Goal: Find specific page/section: Find specific page/section

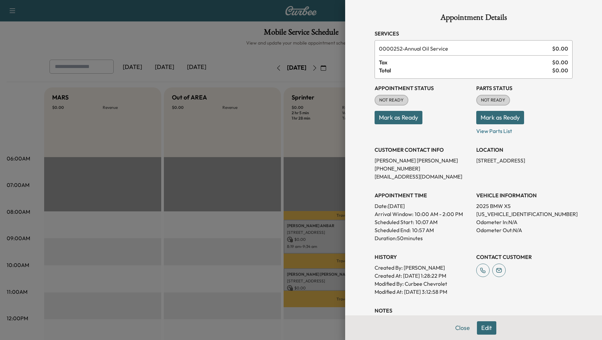
click at [203, 168] on div at bounding box center [301, 170] width 602 height 340
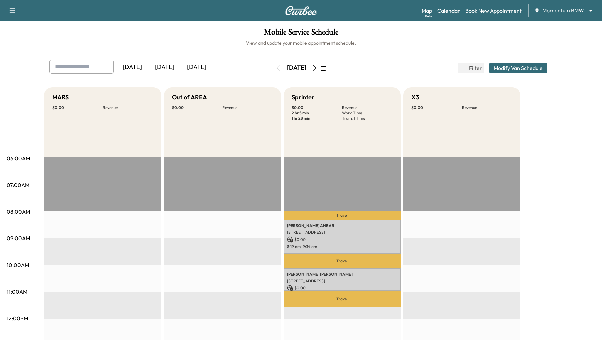
click at [276, 69] on icon "button" at bounding box center [278, 67] width 5 height 5
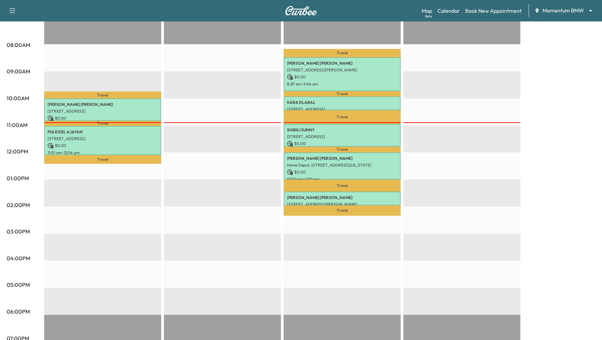
scroll to position [91, 0]
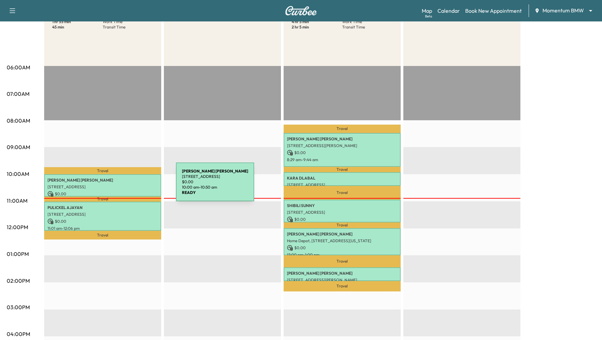
click at [126, 186] on p "[STREET_ADDRESS]" at bounding box center [102, 186] width 110 height 5
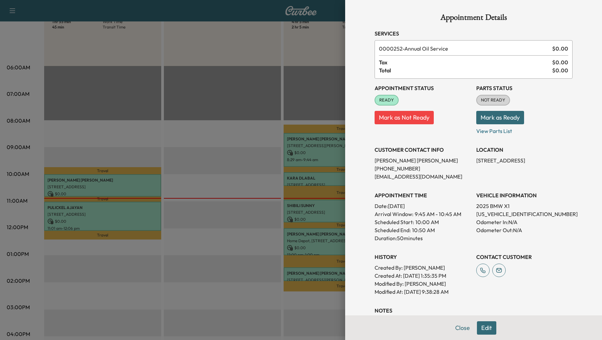
click at [122, 218] on div at bounding box center [301, 170] width 602 height 340
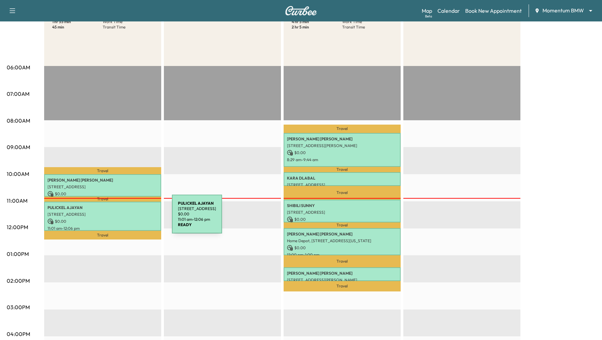
click at [122, 218] on p "$ 0.00" at bounding box center [102, 221] width 110 height 6
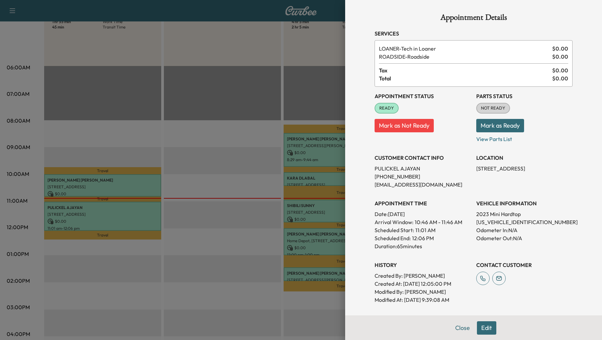
click at [200, 140] on div at bounding box center [301, 170] width 602 height 340
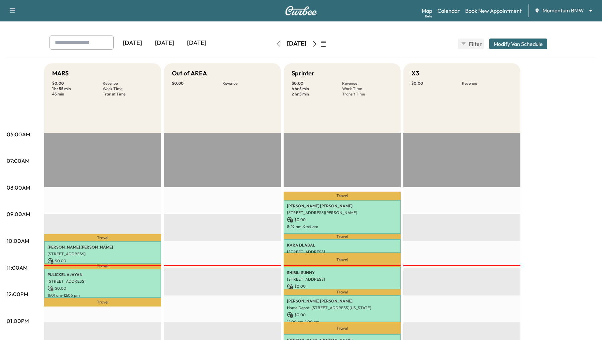
scroll to position [12, 0]
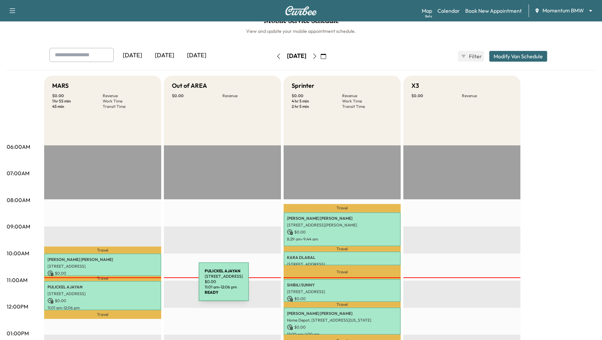
click at [146, 297] on p "$ 0.00" at bounding box center [102, 300] width 110 height 6
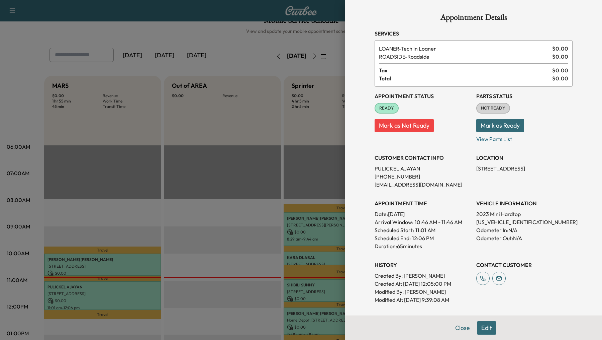
click at [211, 216] on div at bounding box center [301, 170] width 602 height 340
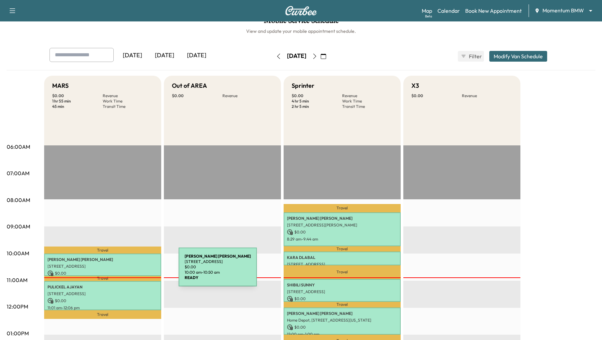
click at [127, 272] on p "$ 0.00" at bounding box center [102, 273] width 110 height 6
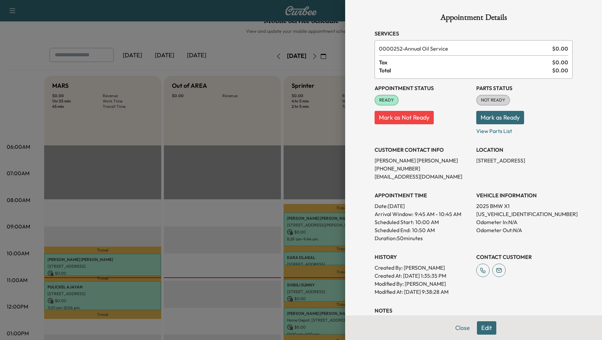
click at [120, 304] on div at bounding box center [301, 170] width 602 height 340
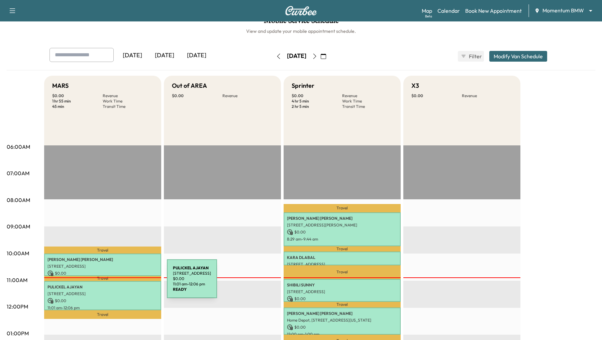
click at [117, 282] on div "[PERSON_NAME] [STREET_ADDRESS] $ 0.00 11:01 am - 12:06 pm" at bounding box center [102, 295] width 117 height 29
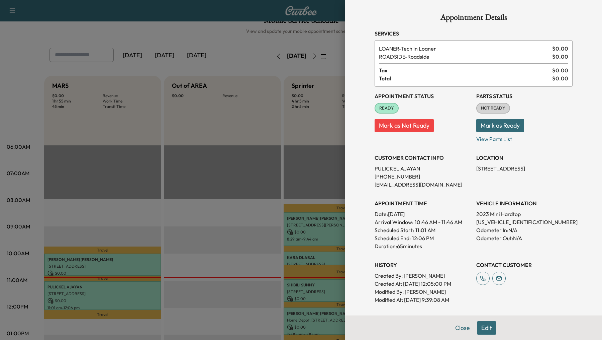
scroll to position [113, 0]
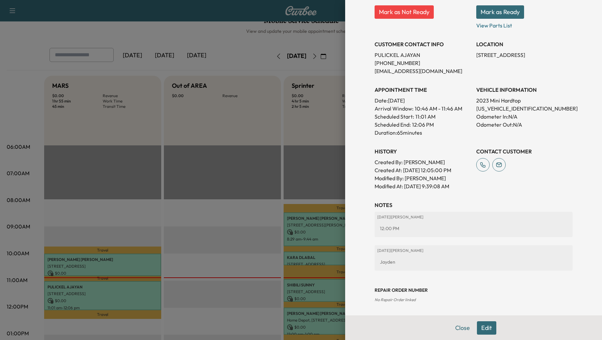
click at [238, 243] on div at bounding box center [301, 170] width 602 height 340
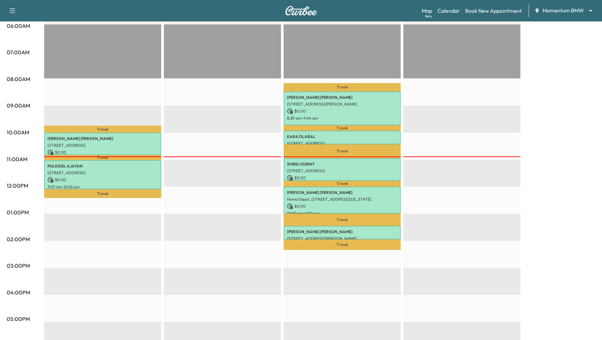
scroll to position [133, 0]
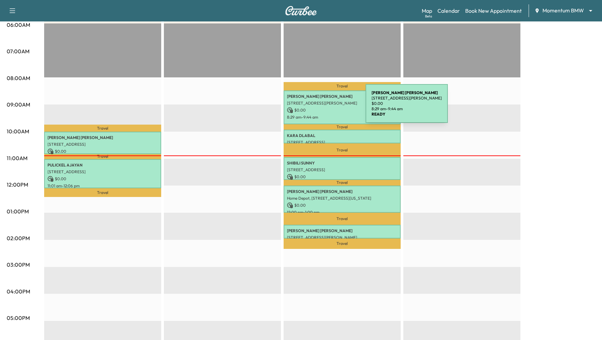
click at [315, 107] on p "$ 0.00" at bounding box center [342, 110] width 110 height 6
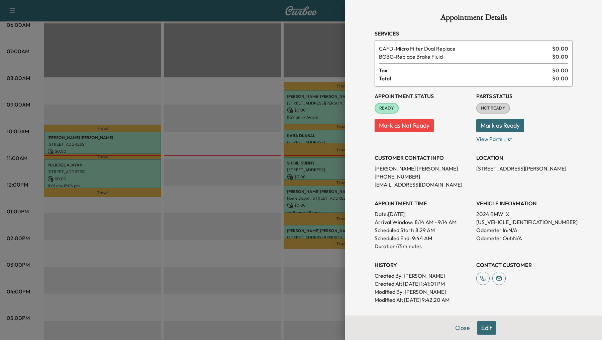
click at [316, 136] on div at bounding box center [301, 170] width 602 height 340
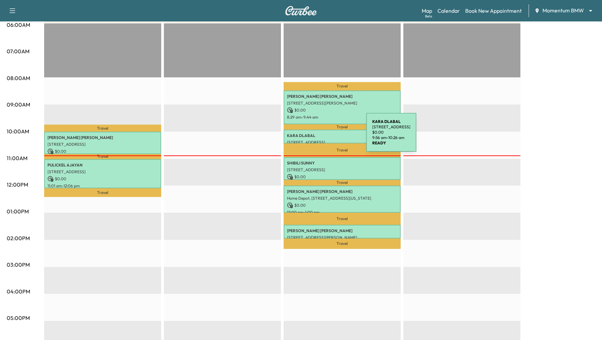
click at [316, 136] on p "[PERSON_NAME]" at bounding box center [342, 135] width 110 height 5
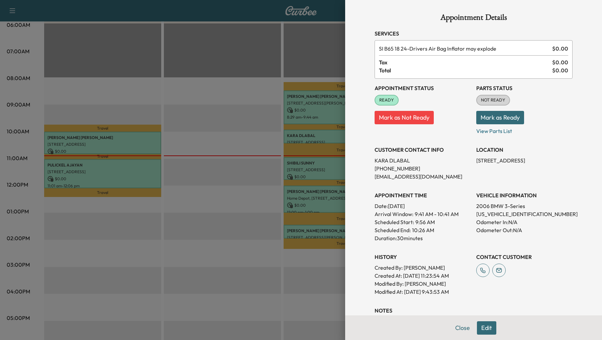
click at [314, 102] on div at bounding box center [301, 170] width 602 height 340
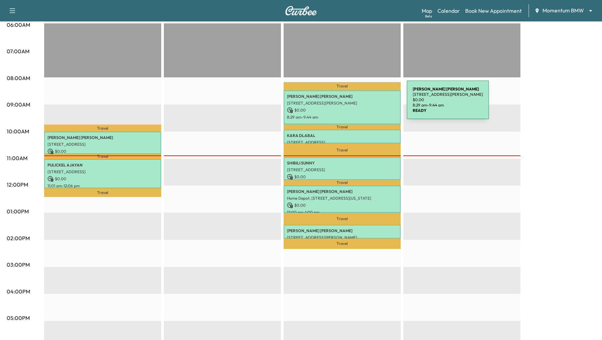
click at [357, 104] on p "[STREET_ADDRESS][PERSON_NAME]" at bounding box center [342, 102] width 110 height 5
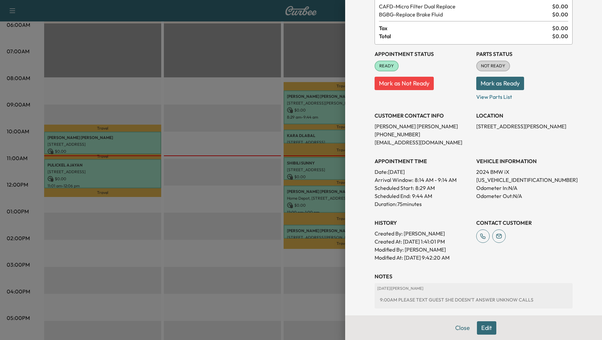
scroll to position [113, 0]
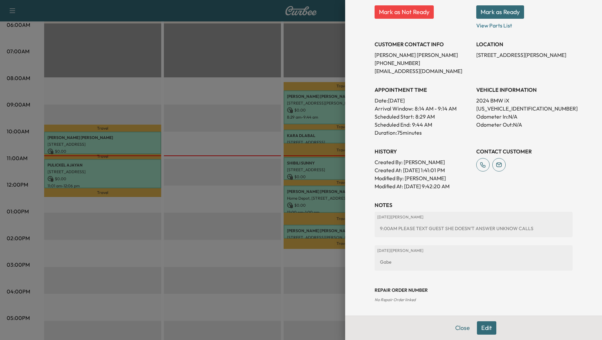
click at [332, 107] on div at bounding box center [301, 170] width 602 height 340
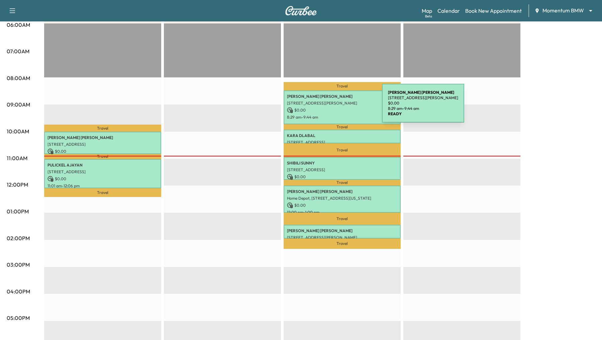
click at [332, 107] on p "$ 0.00" at bounding box center [342, 110] width 110 height 6
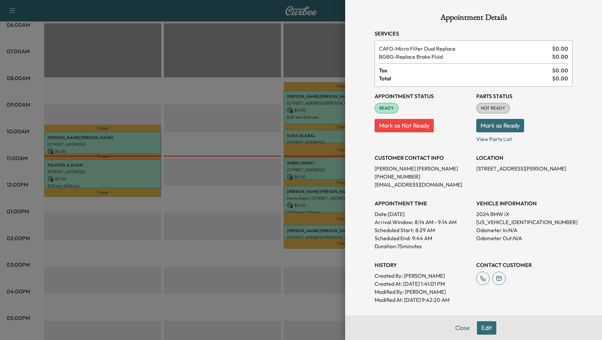
click at [314, 140] on div at bounding box center [301, 170] width 602 height 340
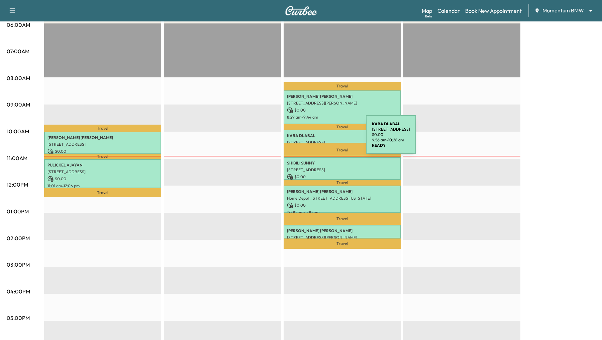
click at [316, 138] on div "[PERSON_NAME] [STREET_ADDRESS] $ 0.00 9:56 am - 10:26 am" at bounding box center [342, 135] width 117 height 13
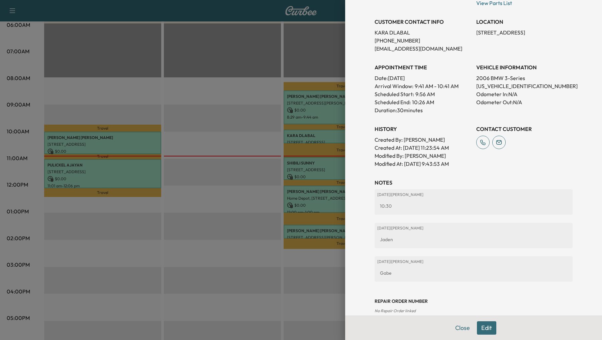
scroll to position [139, 0]
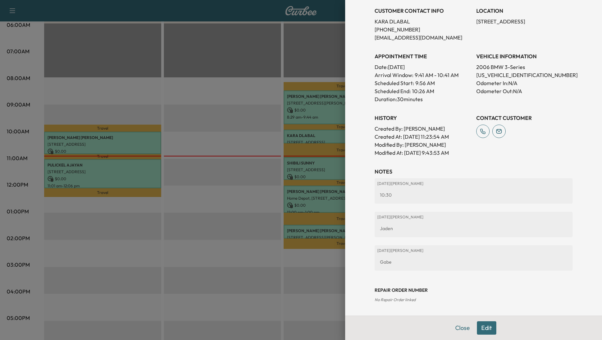
click at [308, 165] on div at bounding box center [301, 170] width 602 height 340
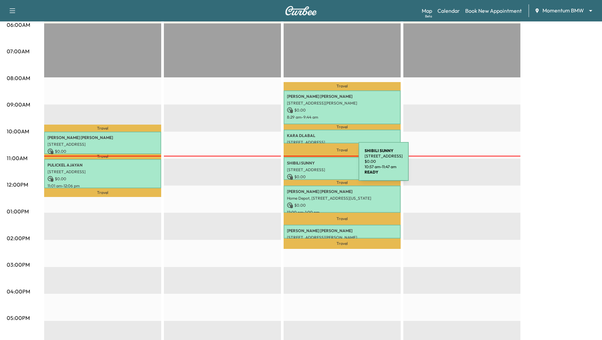
click at [308, 165] on div "SHIBILI SUNNY [STREET_ADDRESS] $ 0.00 10:57 am - 11:47 am" at bounding box center [342, 168] width 117 height 22
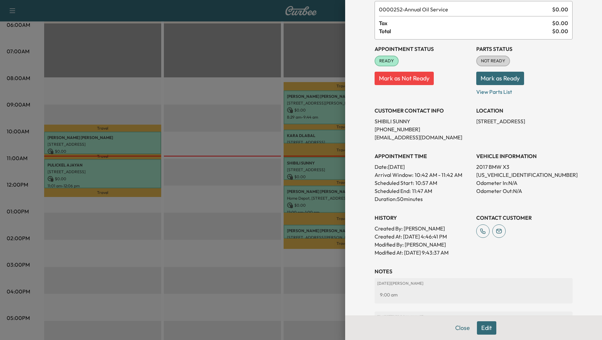
scroll to position [84, 0]
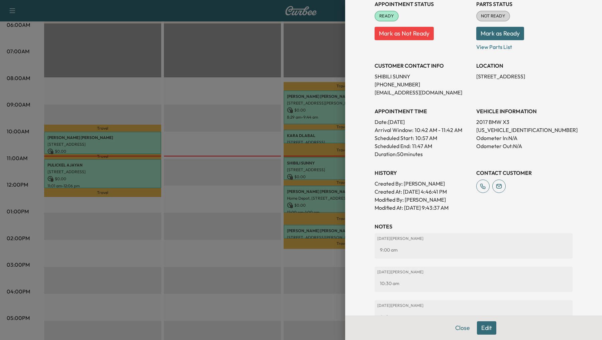
click at [324, 190] on div at bounding box center [301, 170] width 602 height 340
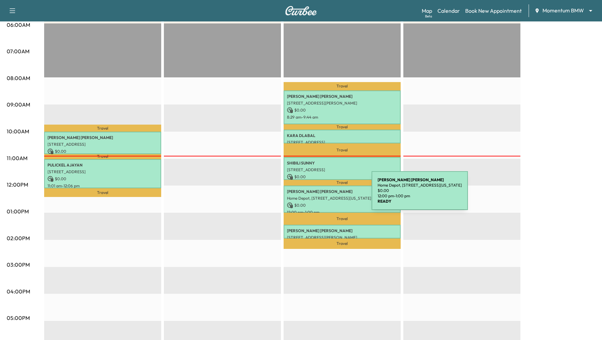
click at [320, 195] on p "Home Depot, [STREET_ADDRESS][US_STATE]" at bounding box center [342, 197] width 110 height 5
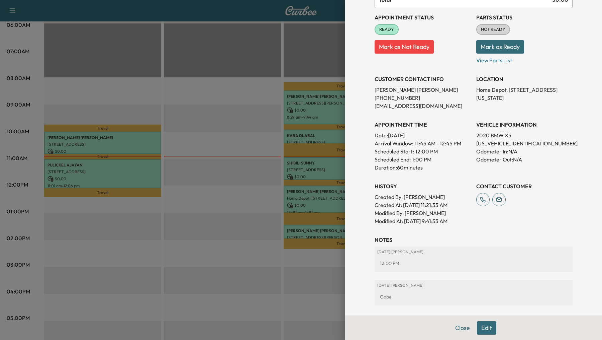
scroll to position [89, 0]
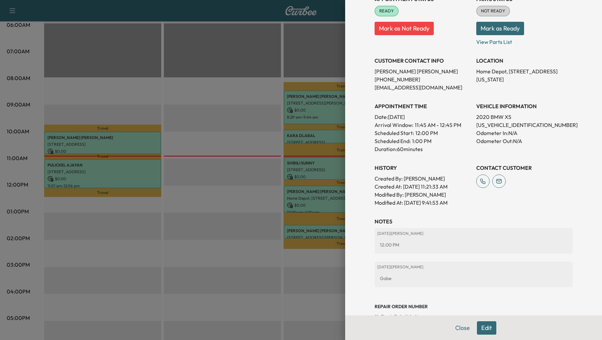
click at [316, 231] on div at bounding box center [301, 170] width 602 height 340
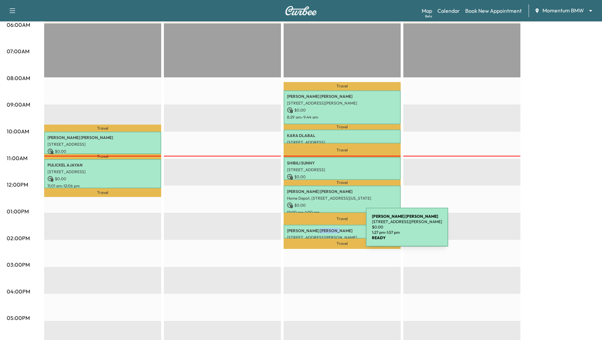
click at [316, 231] on p "[PERSON_NAME]" at bounding box center [342, 230] width 110 height 5
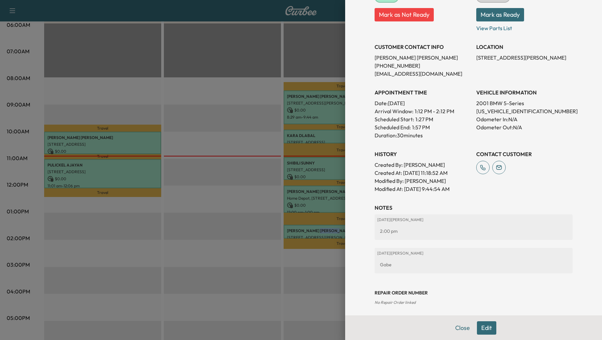
scroll to position [105, 0]
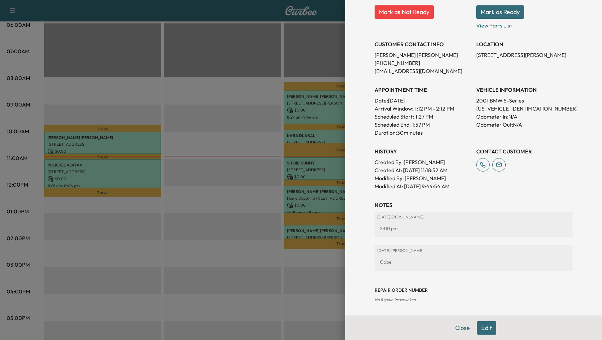
click at [231, 211] on div at bounding box center [301, 170] width 602 height 340
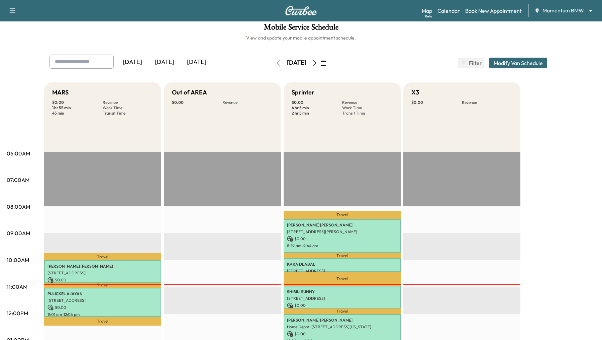
scroll to position [0, 0]
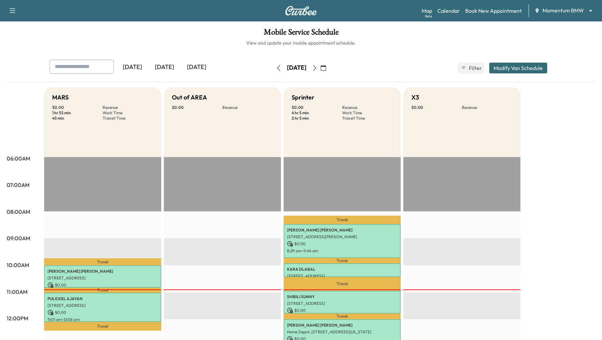
click at [316, 68] on icon "button" at bounding box center [314, 67] width 3 height 5
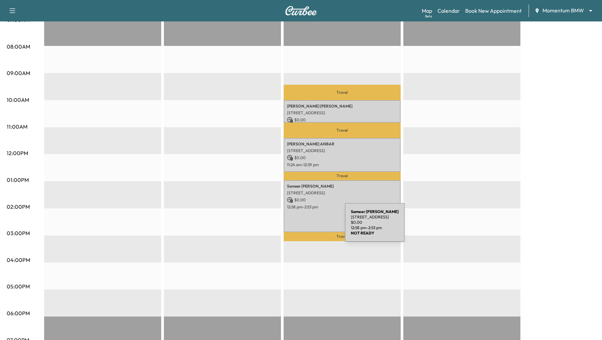
scroll to position [167, 0]
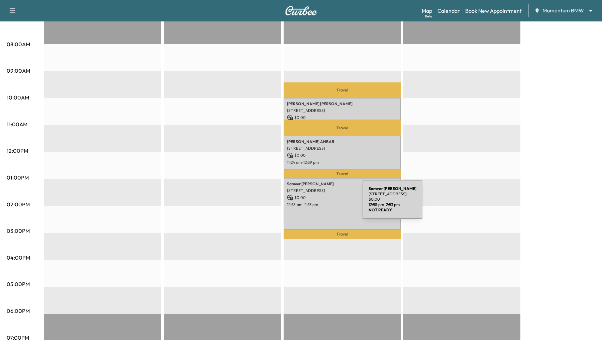
click at [312, 203] on p "12:58 pm - 2:53 pm" at bounding box center [342, 204] width 110 height 5
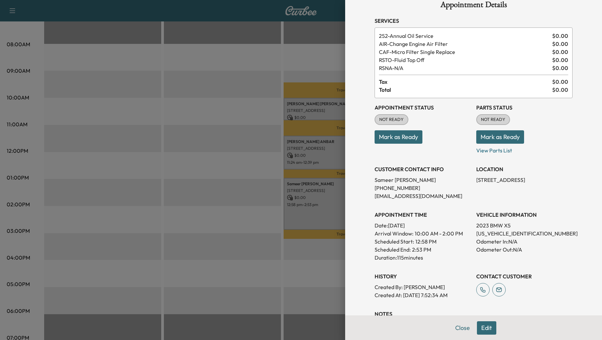
scroll to position [88, 0]
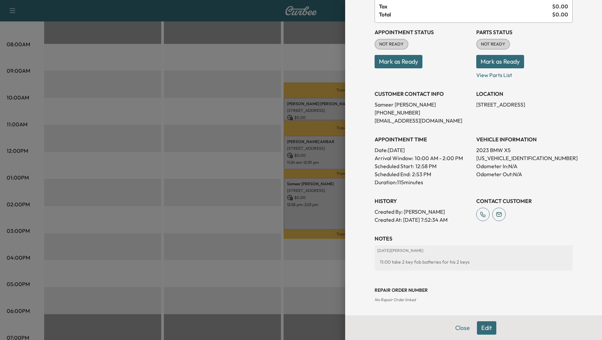
click at [333, 199] on div at bounding box center [301, 170] width 602 height 340
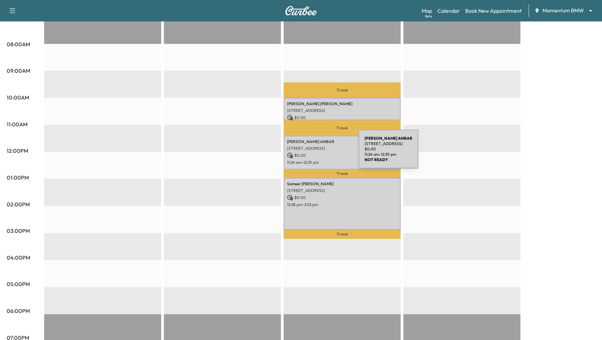
click at [311, 152] on p "$ 0.00" at bounding box center [342, 155] width 110 height 6
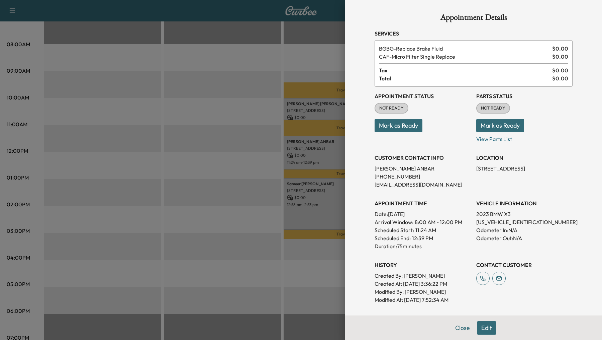
click at [307, 106] on div at bounding box center [301, 170] width 602 height 340
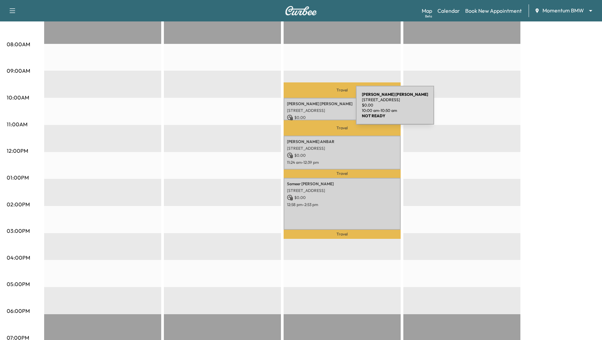
click at [306, 109] on p "[STREET_ADDRESS]" at bounding box center [342, 110] width 110 height 5
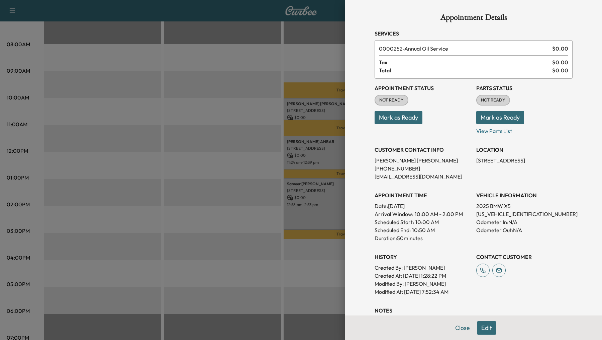
click at [307, 154] on div at bounding box center [301, 170] width 602 height 340
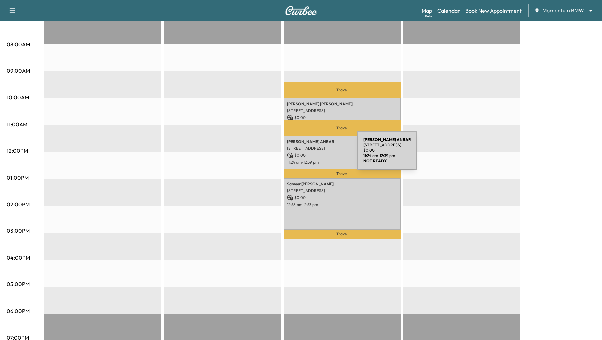
click at [307, 154] on p "$ 0.00" at bounding box center [342, 155] width 110 height 6
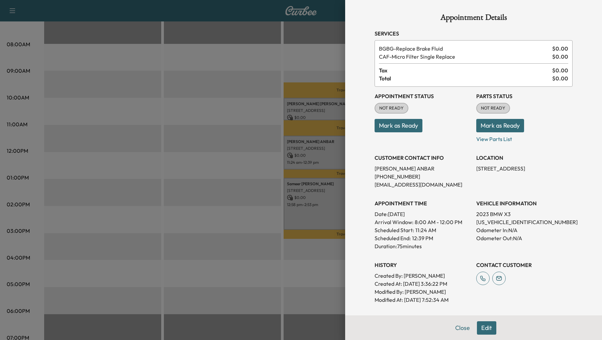
click at [215, 150] on div at bounding box center [301, 170] width 602 height 340
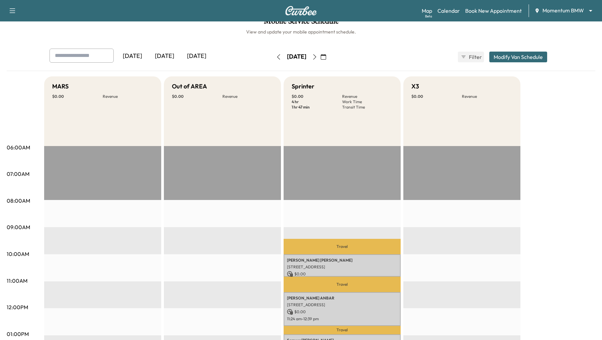
scroll to position [0, 0]
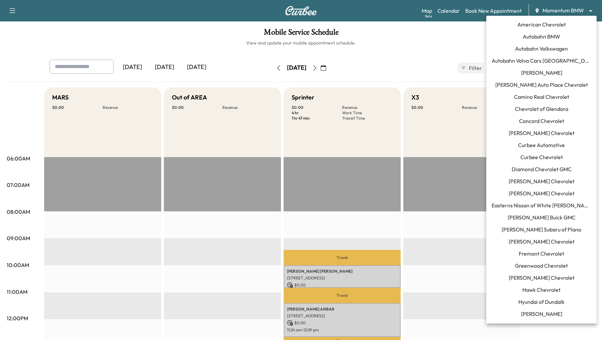
click at [592, 11] on body "Support Log Out Map Beta Calendar Book New Appointment Momentum BMW ******** ​ …" at bounding box center [301, 170] width 602 height 340
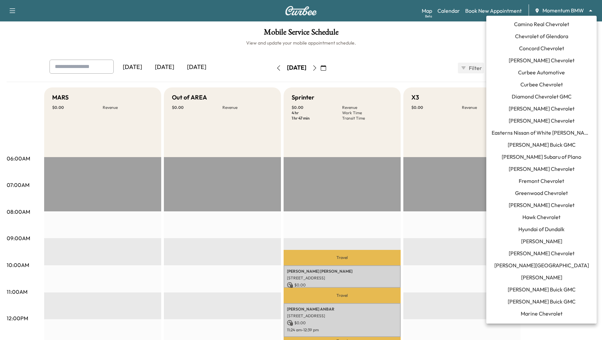
scroll to position [66, 0]
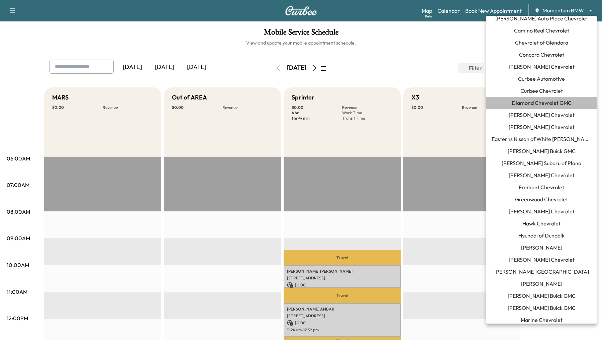
click at [569, 104] on span "Diamond Chevrolet GMC" at bounding box center [542, 103] width 60 height 8
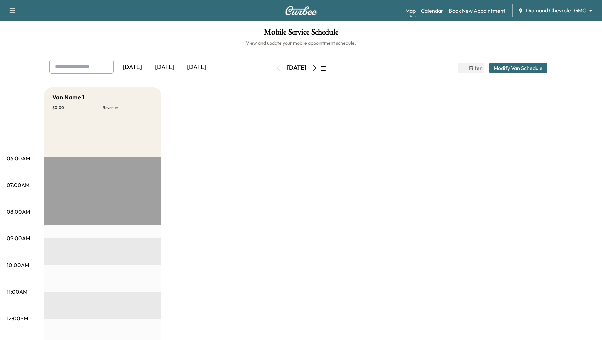
click at [583, 10] on body "Support Log Out Map Beta Calendar Book New Appointment Diamond Chevrolet GMC **…" at bounding box center [301, 170] width 602 height 340
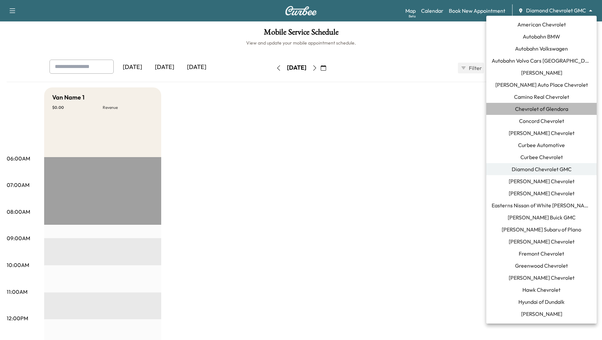
click at [545, 106] on span "Chevrolet of Glendora" at bounding box center [541, 109] width 53 height 8
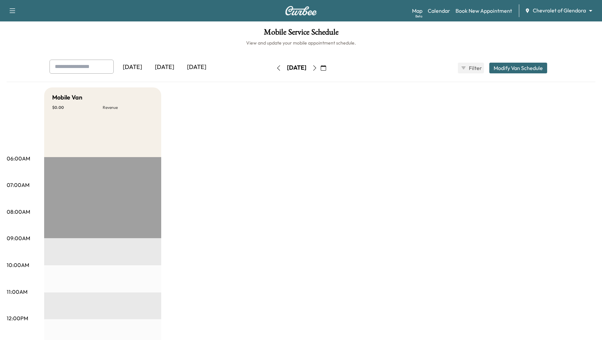
click at [207, 32] on h1 "Mobile Service Schedule" at bounding box center [301, 33] width 589 height 11
